Goal: Information Seeking & Learning: Learn about a topic

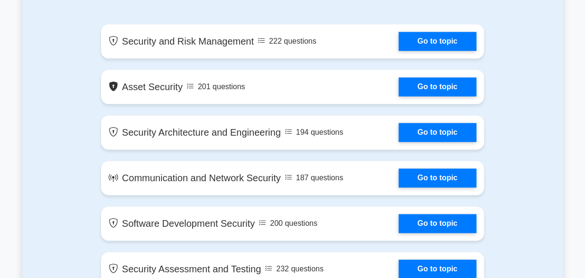
scroll to position [546, 0]
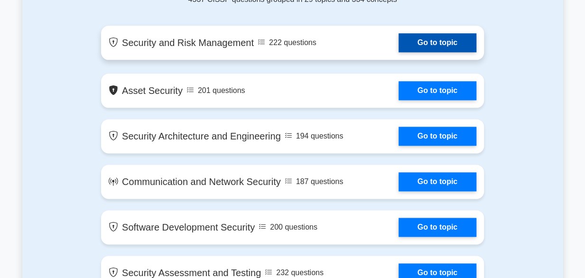
click at [435, 42] on link "Go to topic" at bounding box center [438, 42] width 78 height 19
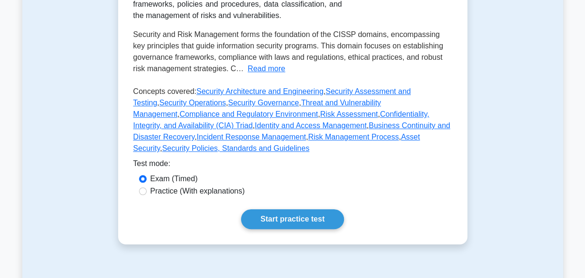
scroll to position [231, 0]
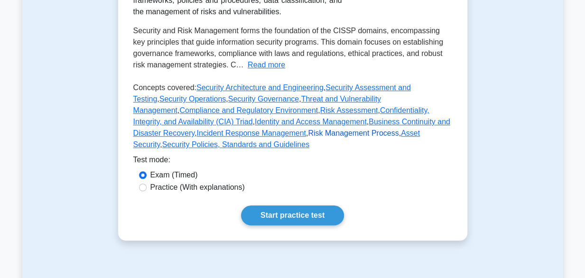
click at [308, 134] on link "Risk Management Process" at bounding box center [353, 133] width 91 height 8
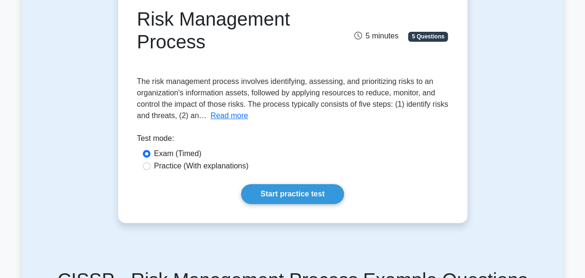
scroll to position [93, 0]
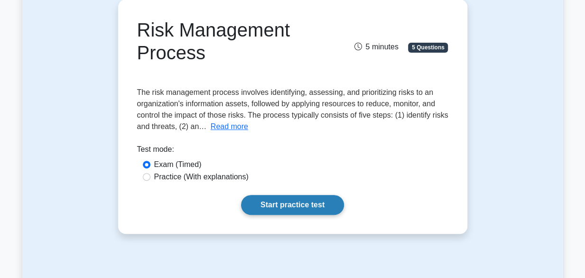
click at [307, 206] on link "Start practice test" at bounding box center [292, 205] width 103 height 20
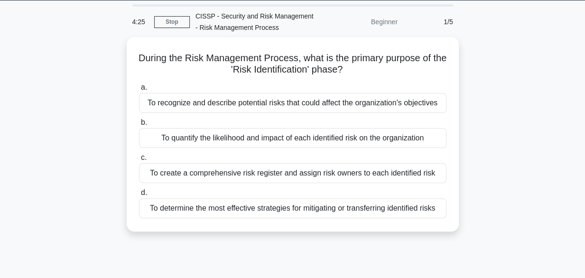
scroll to position [30, 0]
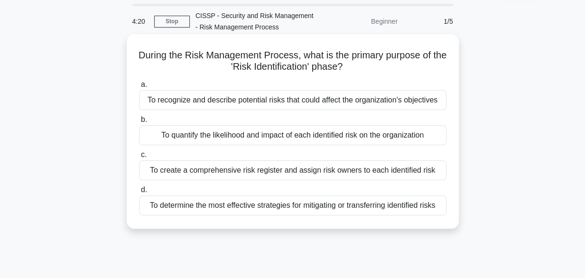
drag, startPoint x: 146, startPoint y: 55, endPoint x: 450, endPoint y: 216, distance: 344.0
click at [450, 216] on div "During the Risk Management Process, what is the primary purpose of the 'Risk Id…" at bounding box center [293, 131] width 325 height 187
click at [320, 60] on h5 "During the Risk Management Process, what is the primary purpose of the 'Risk Id…" at bounding box center [293, 61] width 310 height 24
drag, startPoint x: 147, startPoint y: 55, endPoint x: 442, endPoint y: 210, distance: 334.0
click at [442, 210] on div "During the Risk Management Process, what is the primary purpose of the 'Risk Id…" at bounding box center [293, 131] width 325 height 187
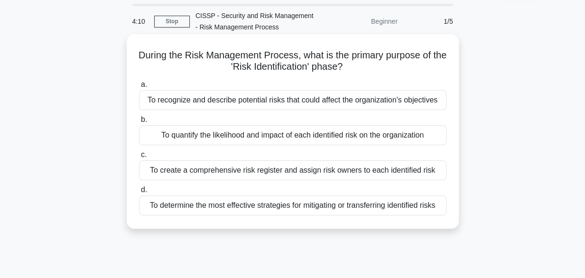
copy div "uring the Risk Management Process, what is the primary purpose of the 'Risk Ide…"
